Goal: Information Seeking & Learning: Learn about a topic

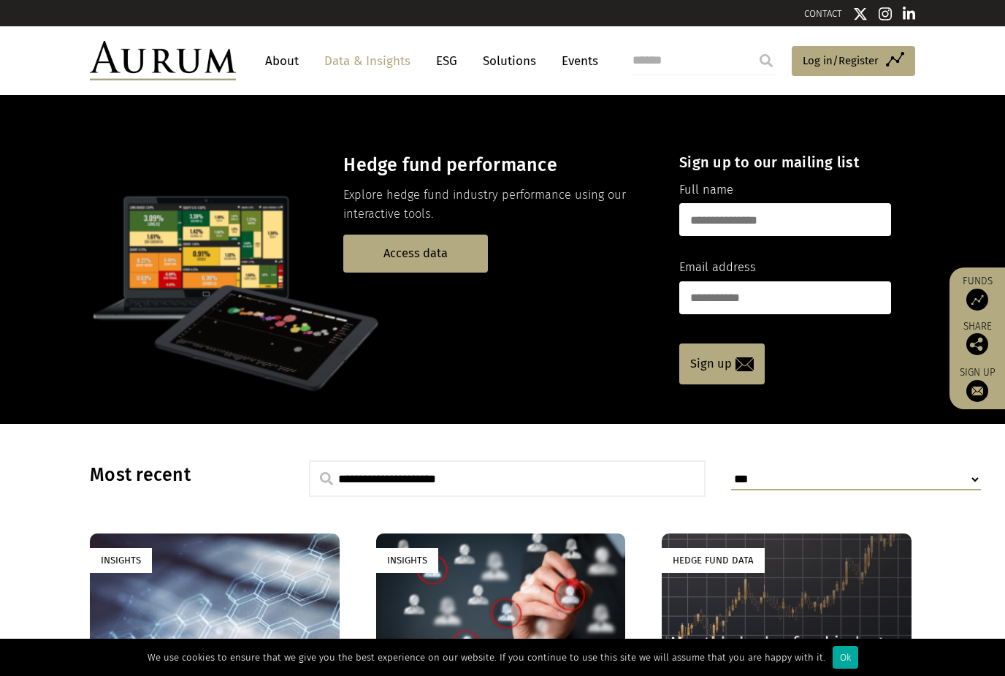
click at [448, 242] on link "Access data" at bounding box center [415, 252] width 145 height 37
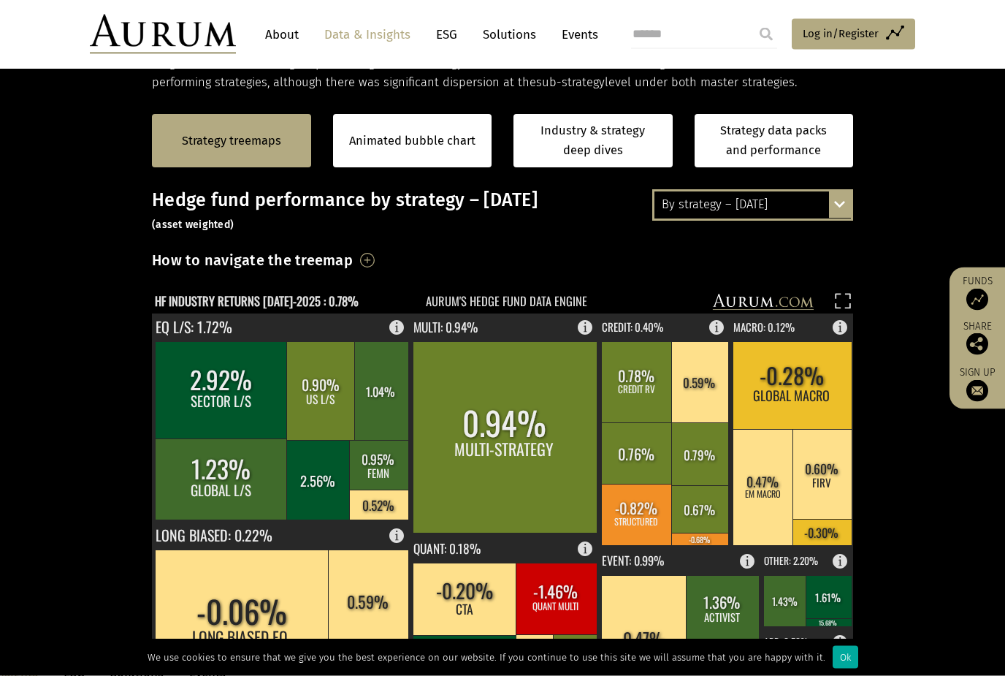
scroll to position [294, 0]
click at [811, 208] on div "By strategy – [DATE]" at bounding box center [752, 204] width 196 height 26
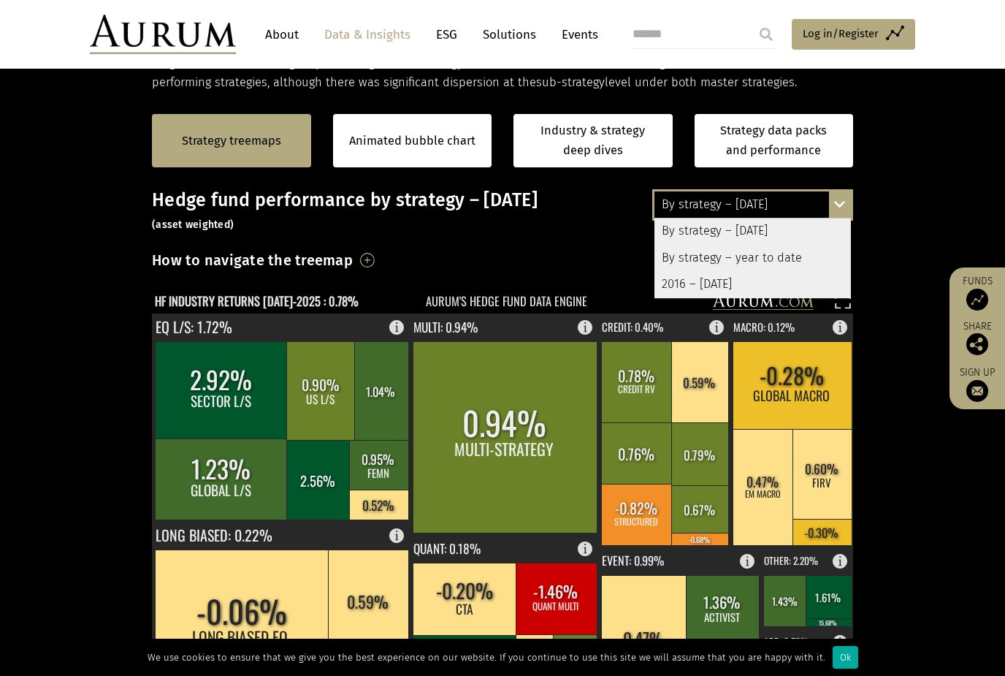
click at [117, 384] on section "Strategy treemaps Animated bubble chart Industry & strategy deep dives Strategy…" at bounding box center [502, 548] width 1005 height 912
click at [116, 357] on section "Strategy treemaps Animated bubble chart Industry & strategy deep dives Strategy…" at bounding box center [502, 548] width 1005 height 912
click at [819, 199] on div "By strategy – [DATE]" at bounding box center [752, 204] width 196 height 26
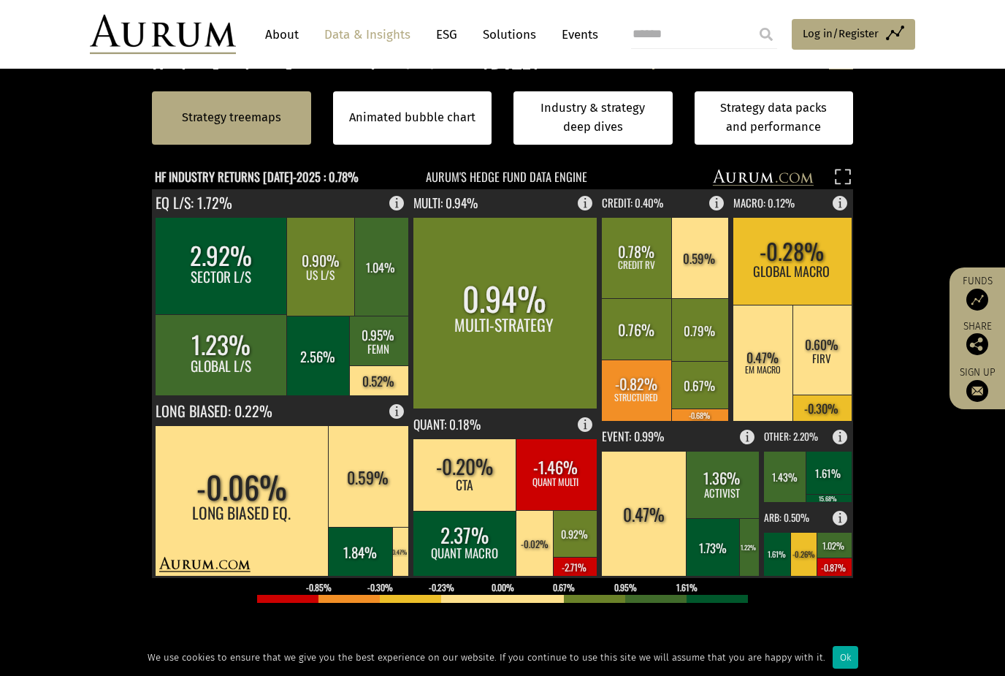
scroll to position [417, 0]
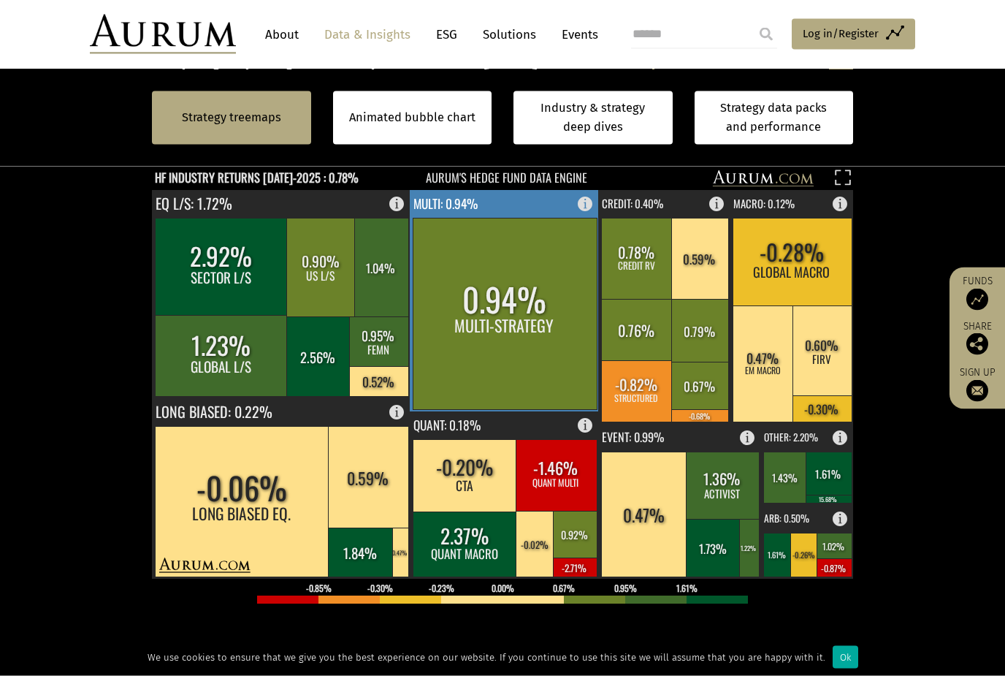
click at [582, 206] on rect at bounding box center [590, 201] width 18 height 20
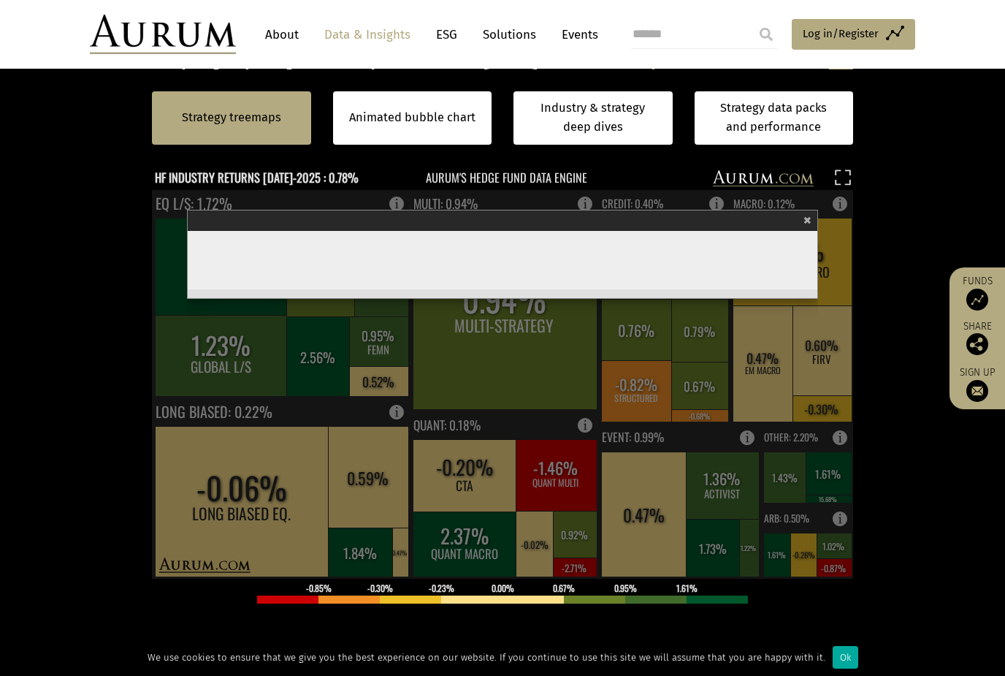
click at [116, 328] on section "Strategy treemaps Animated bubble chart Industry & strategy deep dives Strategy…" at bounding box center [502, 425] width 1005 height 912
click at [808, 218] on span "×" at bounding box center [807, 218] width 8 height 17
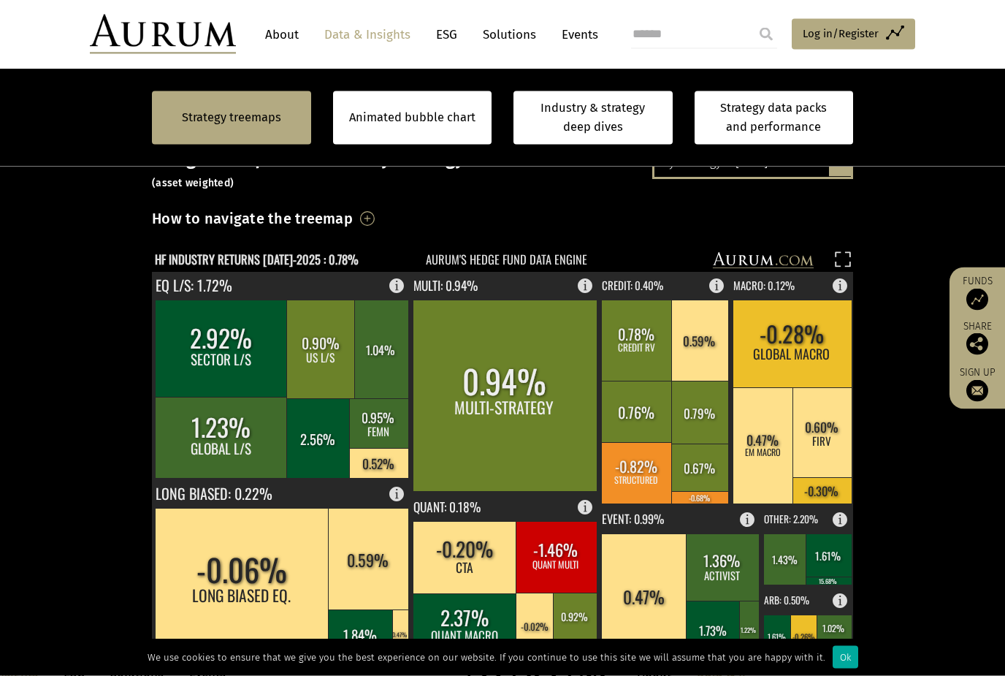
scroll to position [321, 0]
